Goal: Task Accomplishment & Management: Manage account settings

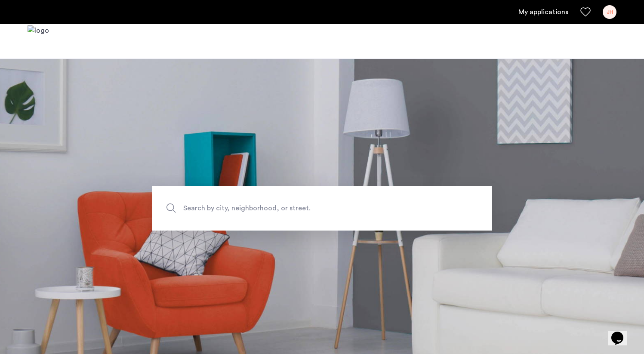
click at [613, 13] on div "JH" at bounding box center [610, 12] width 14 height 14
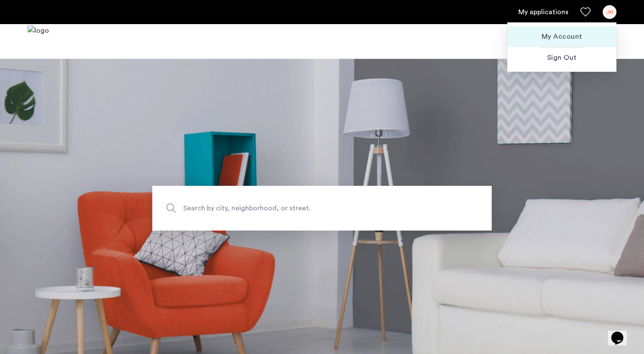
click at [581, 36] on span "My Account" at bounding box center [561, 36] width 95 height 10
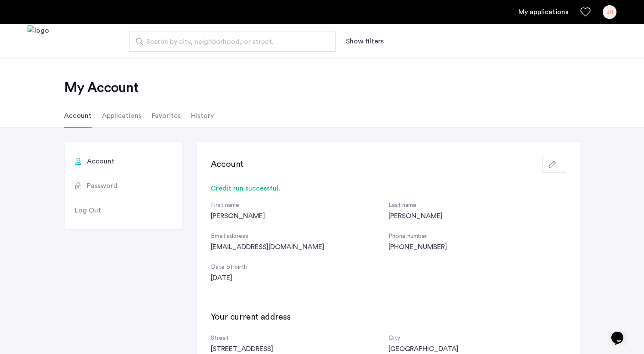
click at [111, 116] on li "Applications" at bounding box center [122, 116] width 40 height 24
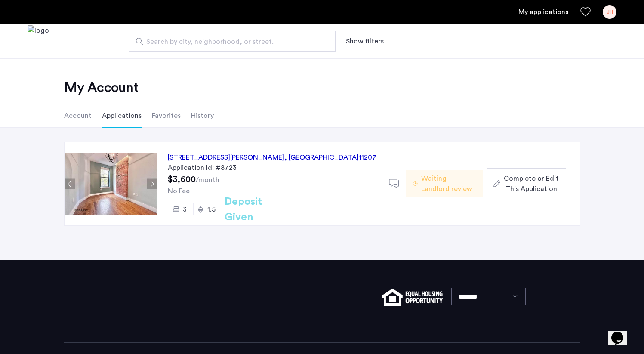
click at [607, 12] on div "JH" at bounding box center [610, 12] width 14 height 14
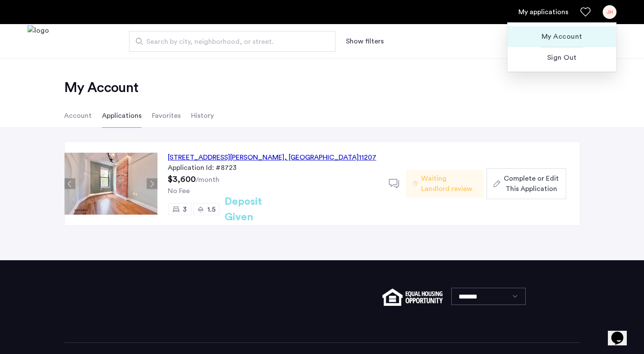
click at [575, 35] on span "My Account" at bounding box center [561, 36] width 95 height 10
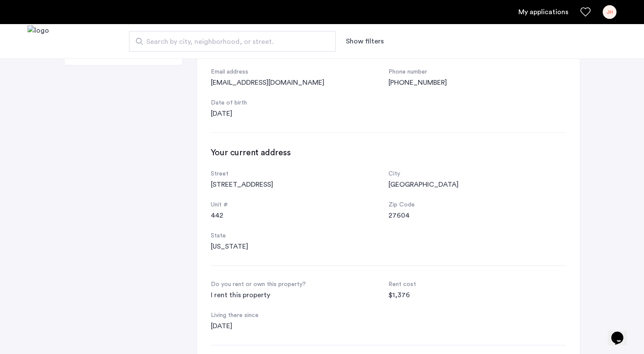
scroll to position [162, 0]
